Goal: Information Seeking & Learning: Learn about a topic

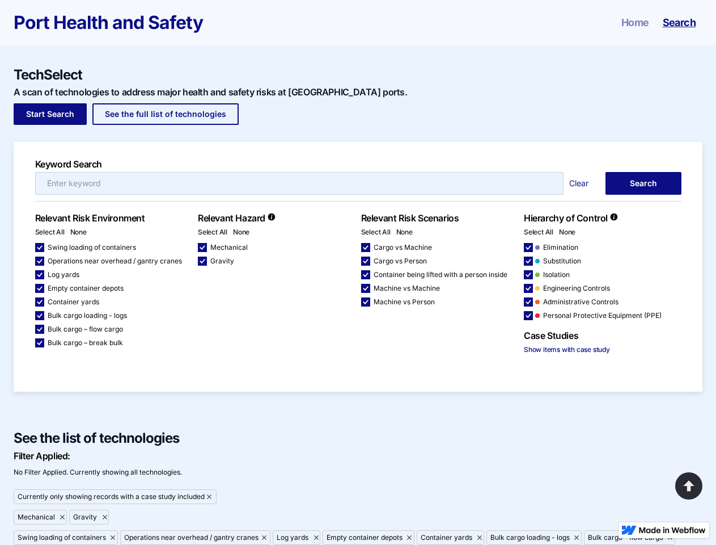
scroll to position [141, 0]
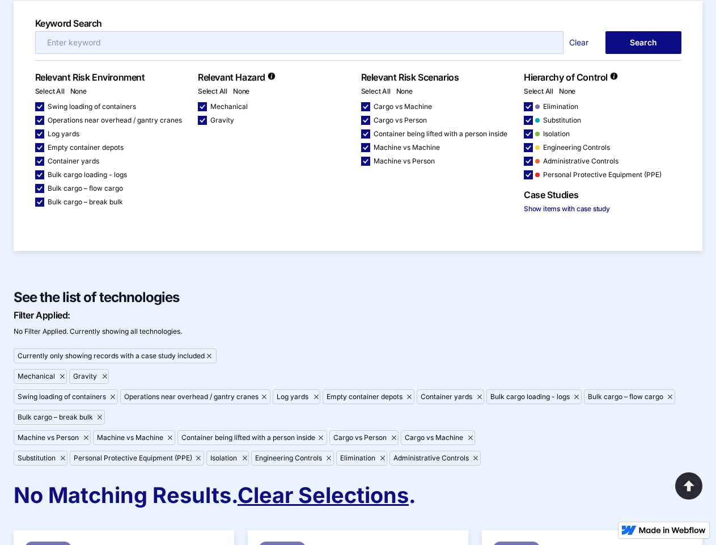
checkbox input "false"
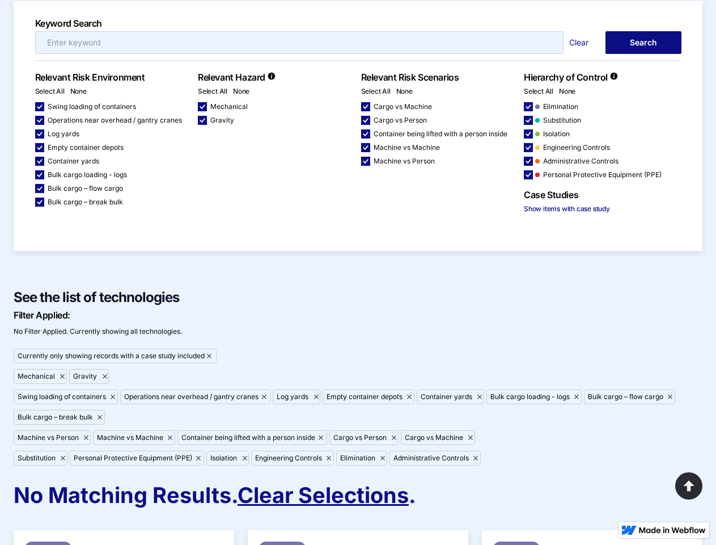
checkbox input "false"
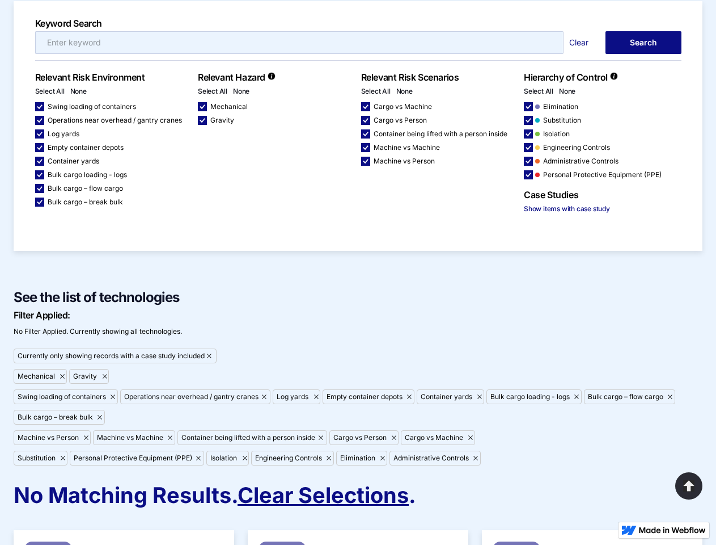
checkbox input "false"
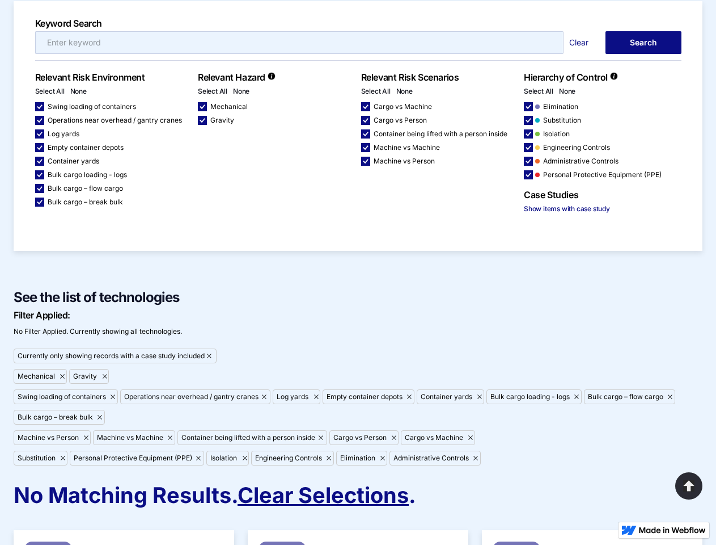
checkbox input "false"
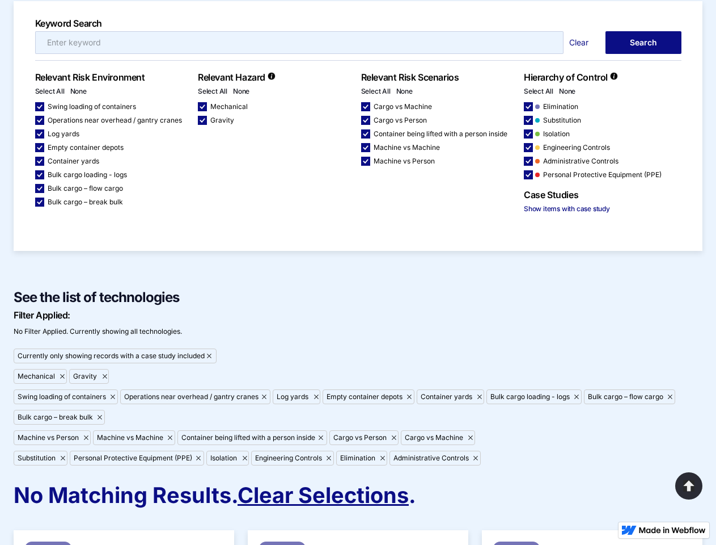
checkbox input "false"
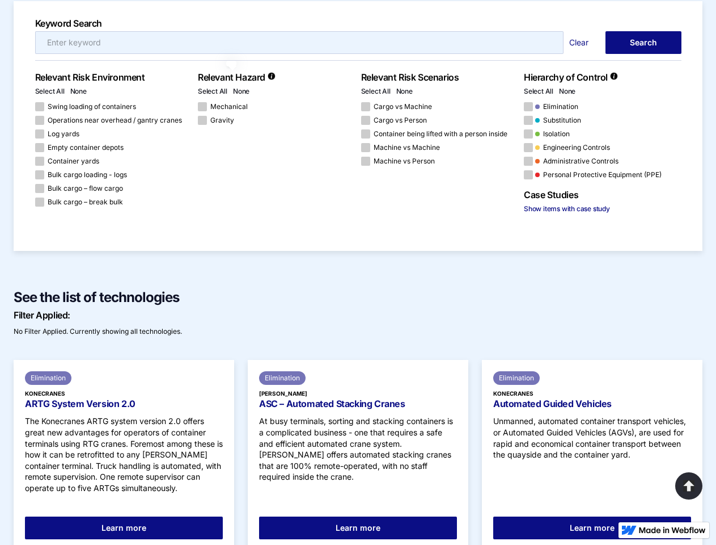
scroll to position [141, 0]
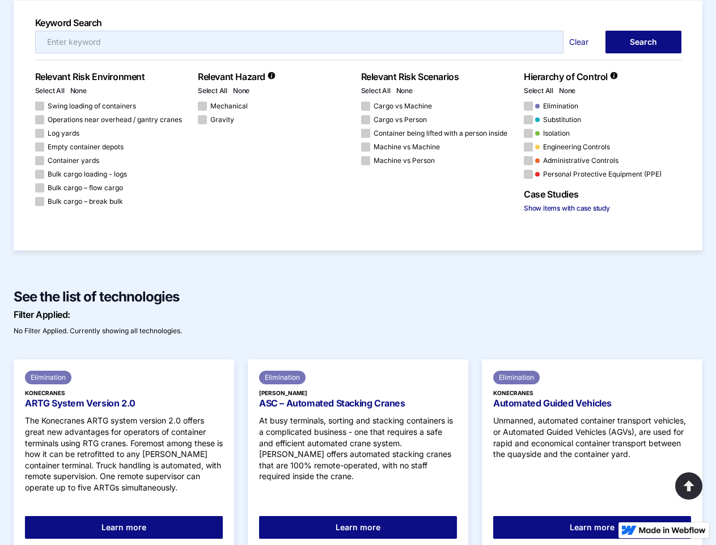
click at [582, 42] on link "Clear" at bounding box center [582, 41] width 36 height 11
click at [50, 90] on link "Select All" at bounding box center [49, 90] width 29 height 9
checkbox input "true"
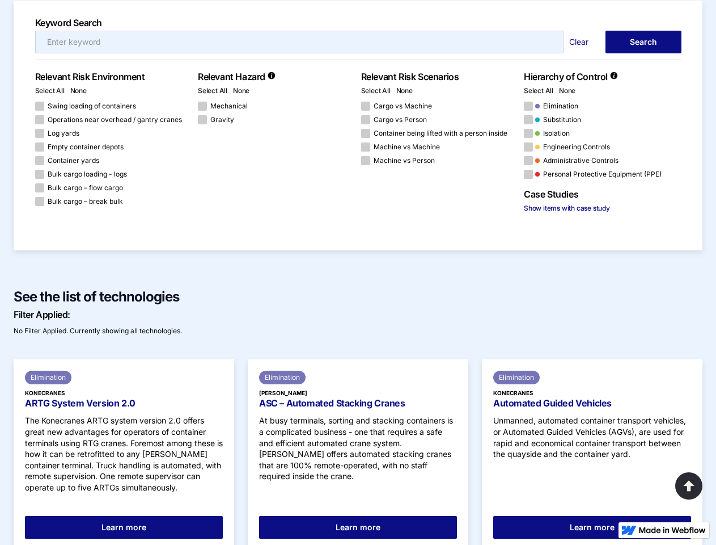
checkbox input "true"
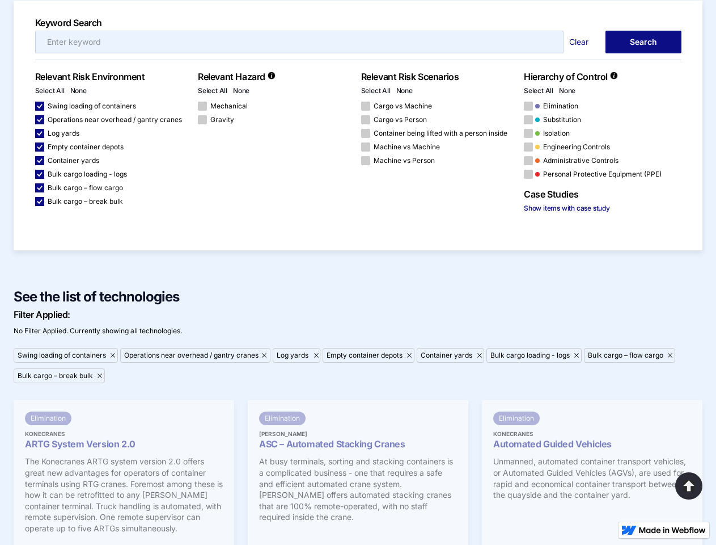
click at [78, 90] on link "None" at bounding box center [78, 90] width 16 height 9
checkbox input "false"
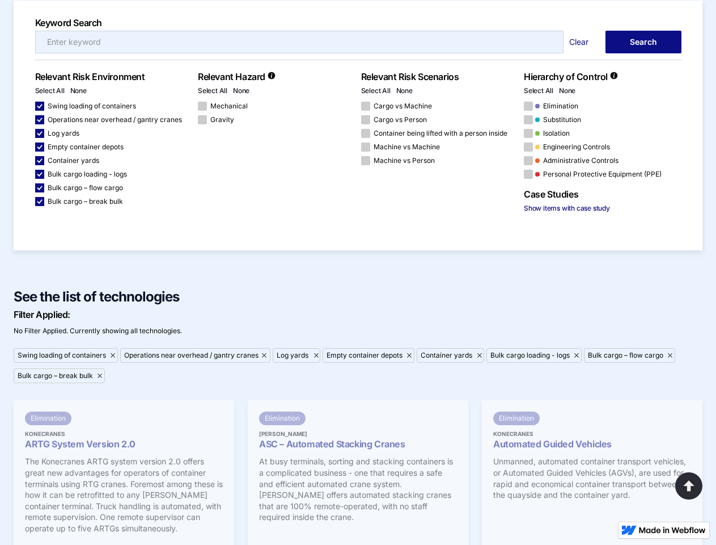
checkbox input "false"
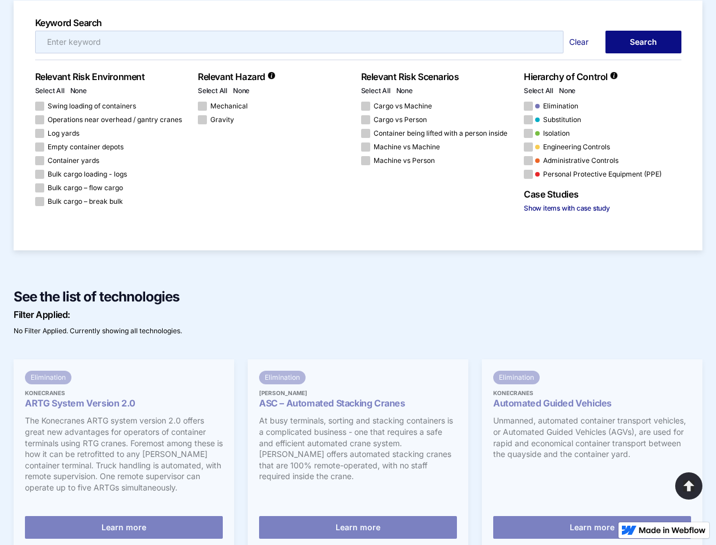
click at [213, 90] on link "Select All" at bounding box center [212, 90] width 29 height 9
checkbox input "true"
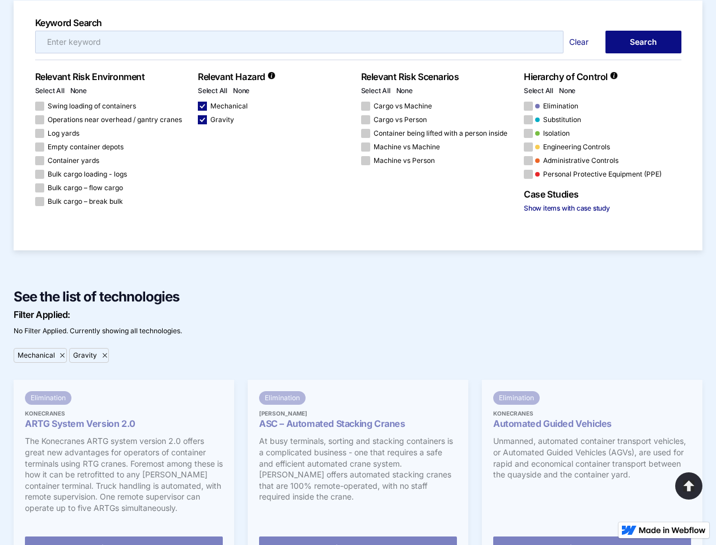
click at [241, 90] on link "None" at bounding box center [241, 90] width 16 height 9
checkbox input "false"
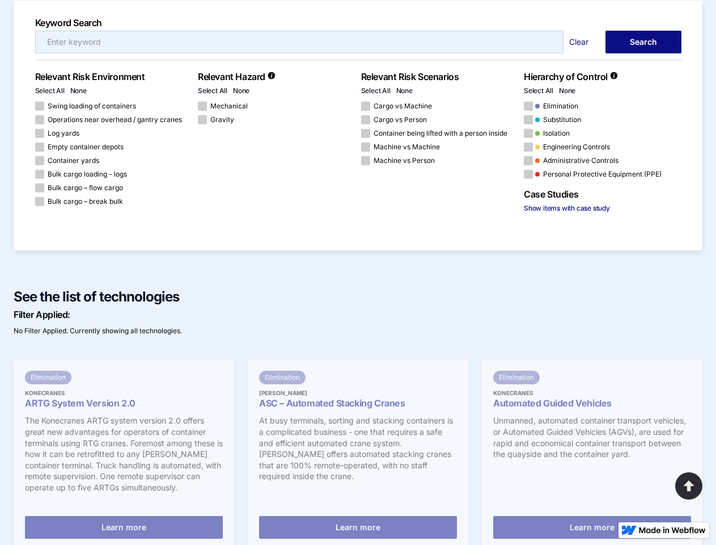
click at [376, 90] on link "Select All" at bounding box center [375, 90] width 29 height 9
checkbox input "true"
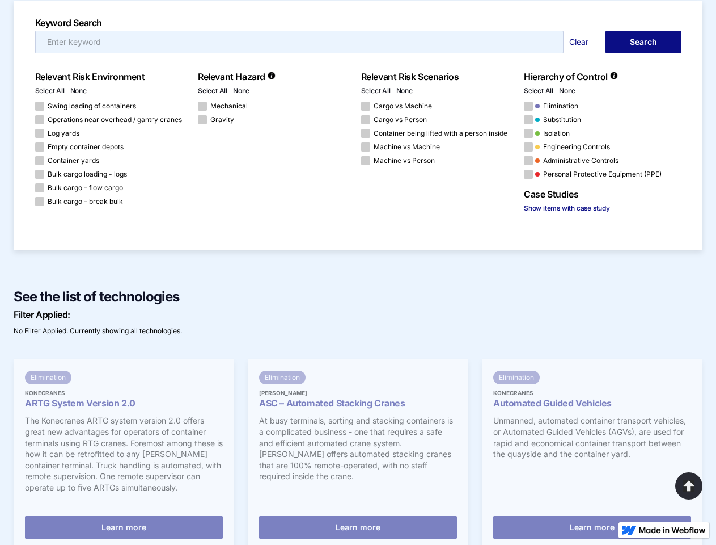
checkbox input "true"
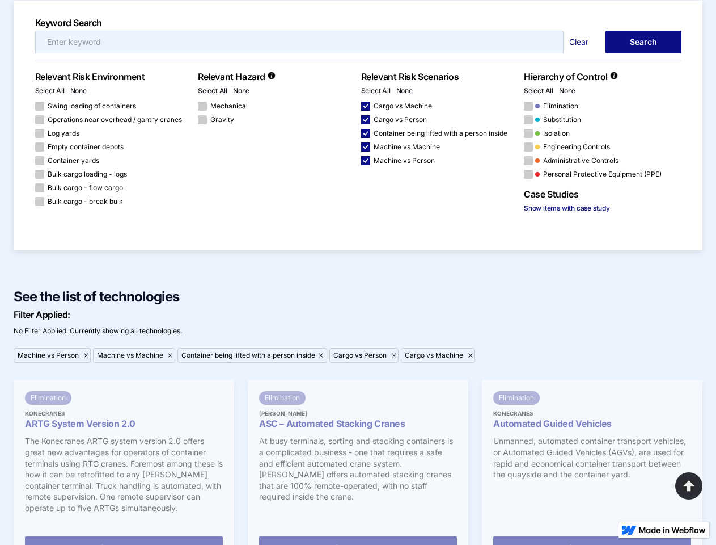
click at [404, 90] on link "None" at bounding box center [404, 90] width 16 height 9
checkbox input "false"
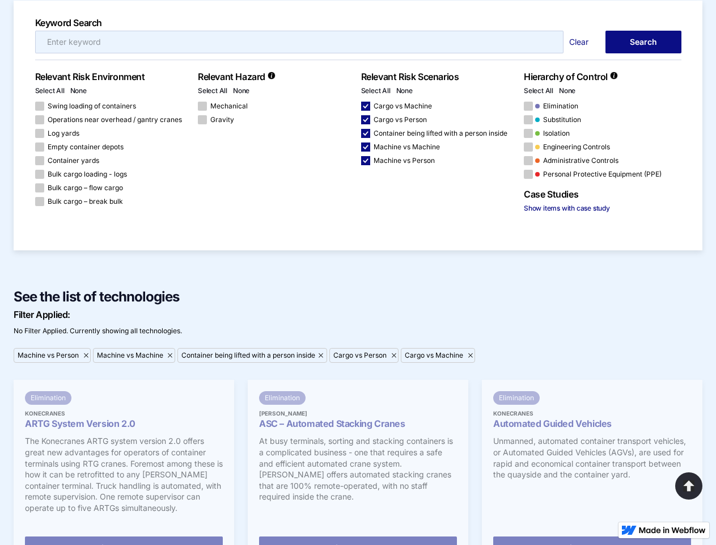
checkbox input "false"
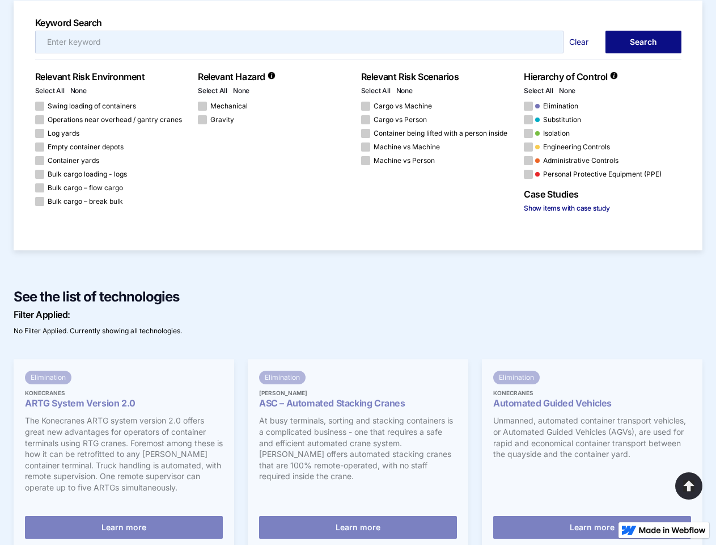
click at [539, 90] on link "Select All" at bounding box center [538, 90] width 29 height 9
checkbox input "true"
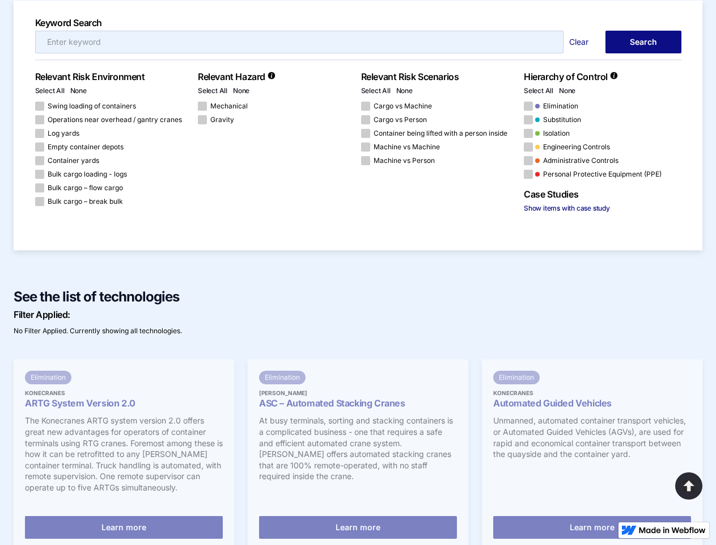
checkbox input "true"
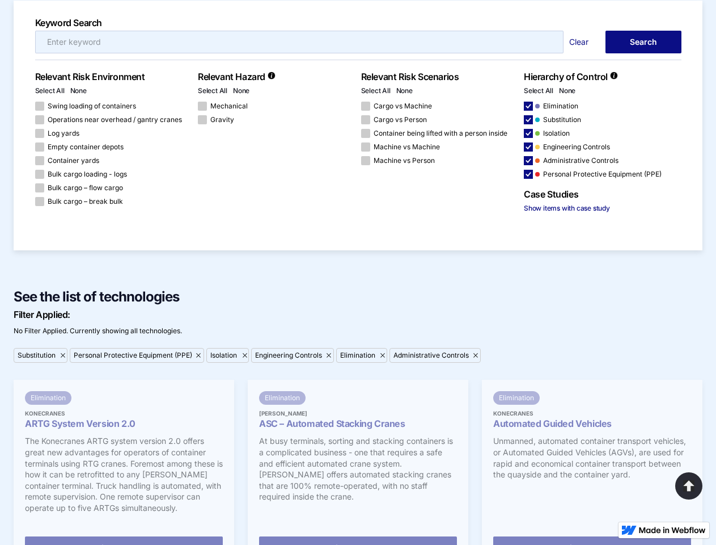
click at [567, 90] on link "None" at bounding box center [567, 90] width 16 height 9
checkbox input "false"
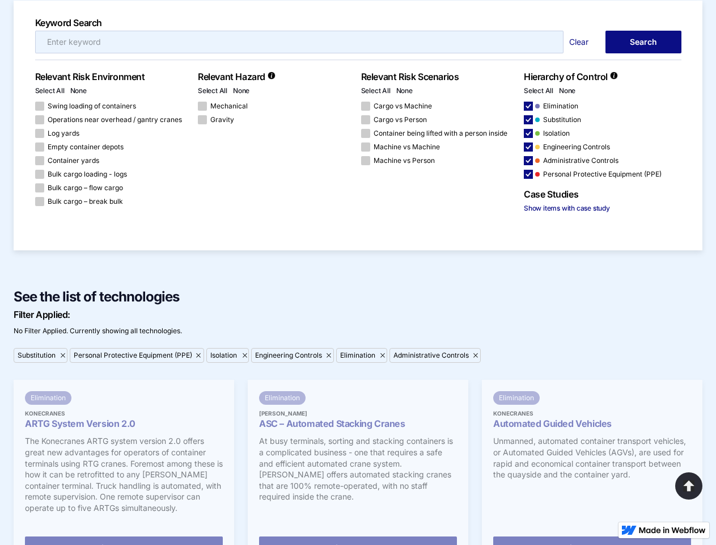
checkbox input "false"
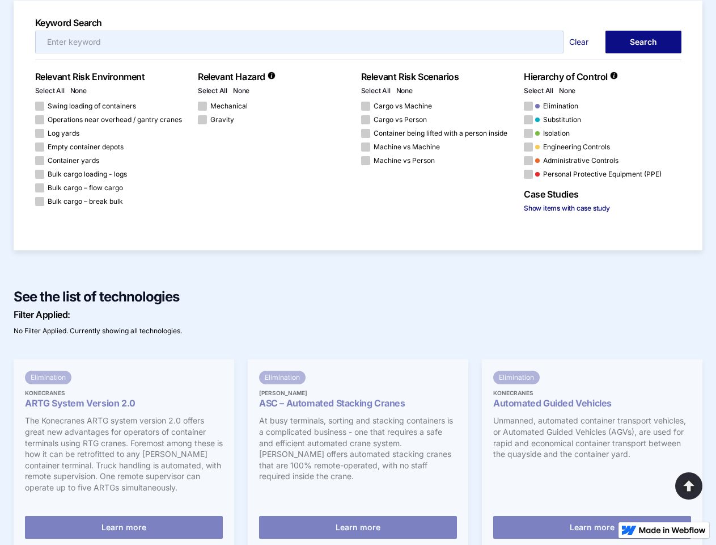
click at [567, 208] on link "Show items with case study" at bounding box center [567, 208] width 86 height 9
